Goal: Information Seeking & Learning: Learn about a topic

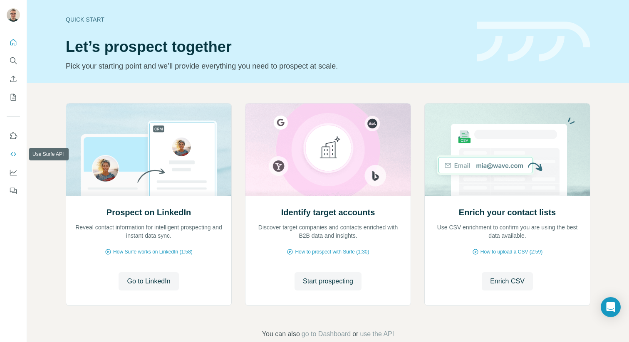
click at [11, 153] on icon "Use Surfe API" at bounding box center [13, 154] width 8 height 8
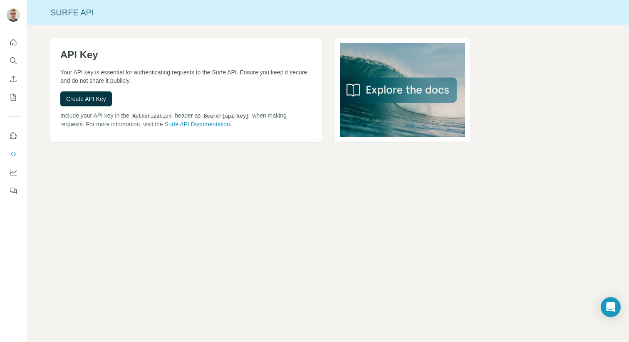
click at [211, 125] on link "Surfe API Documentation" at bounding box center [197, 124] width 65 height 7
